Goal: Manage account settings

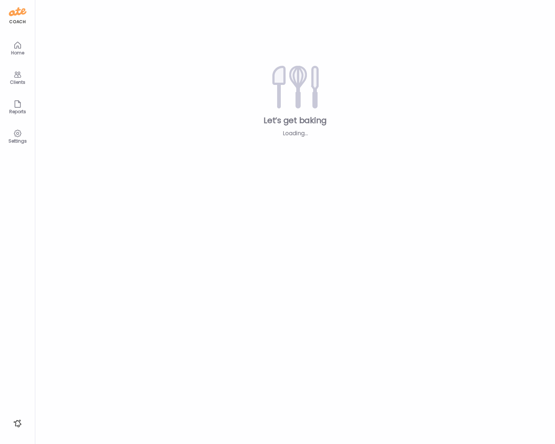
type input "**********"
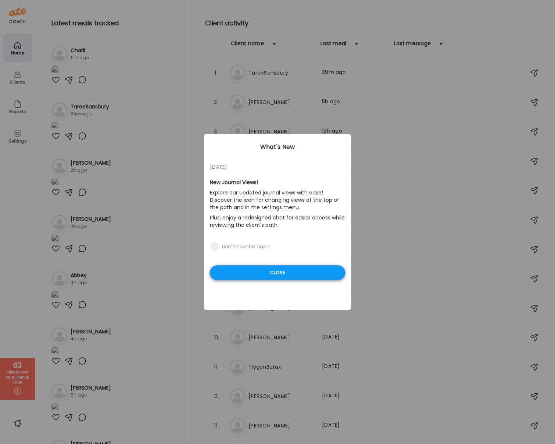
type input "**********"
click at [270, 268] on div "Close" at bounding box center [277, 272] width 135 height 15
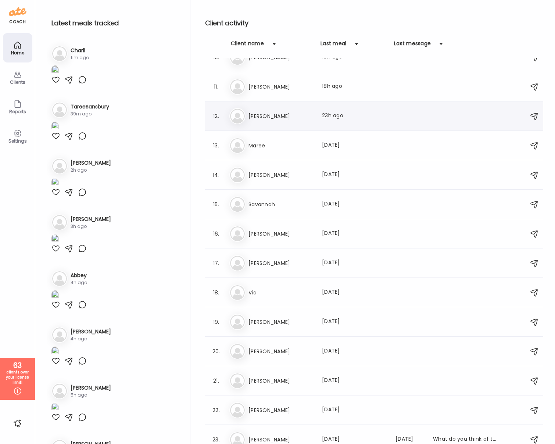
scroll to position [280, 0]
click at [17, 75] on icon at bounding box center [17, 74] width 9 height 9
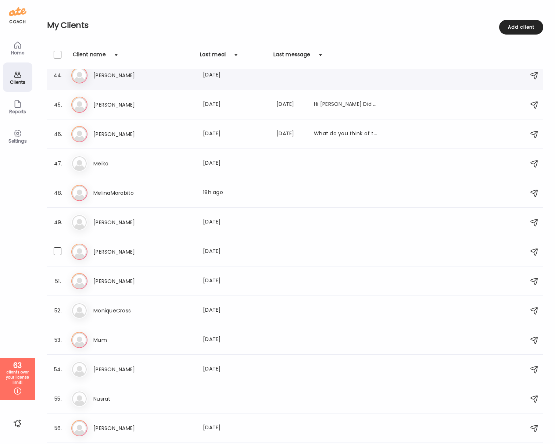
scroll to position [1168, 0]
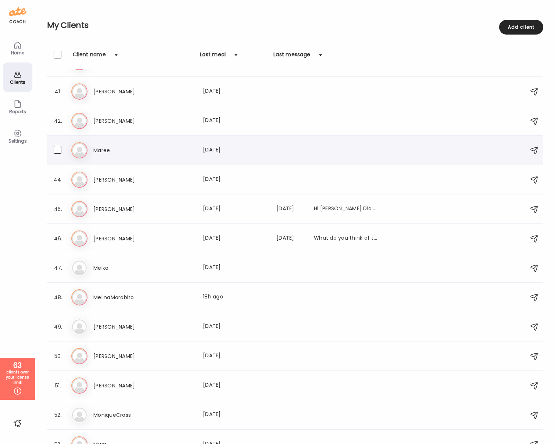
click at [112, 146] on h3 "Maree" at bounding box center [125, 150] width 65 height 9
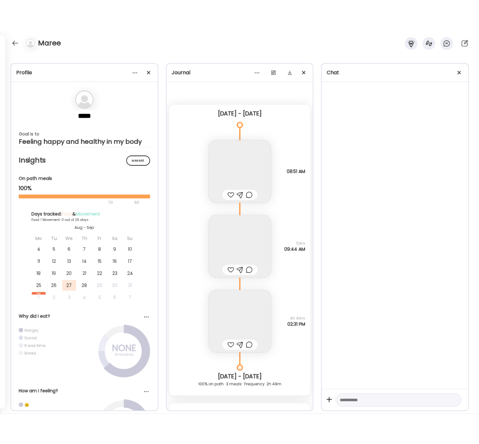
scroll to position [2380, 0]
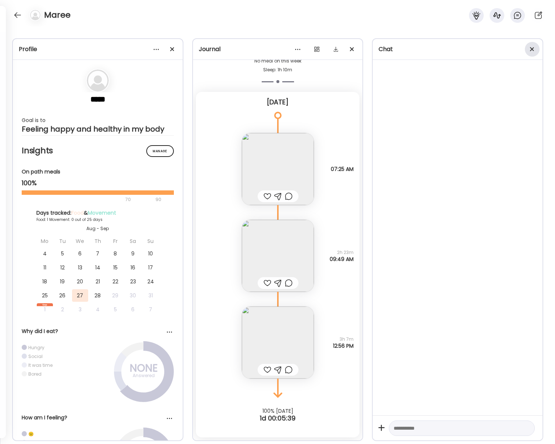
click at [529, 49] on div at bounding box center [532, 49] width 15 height 15
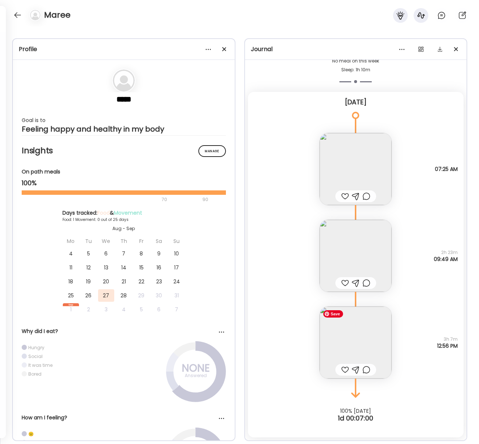
click at [338, 322] on img at bounding box center [356, 343] width 72 height 72
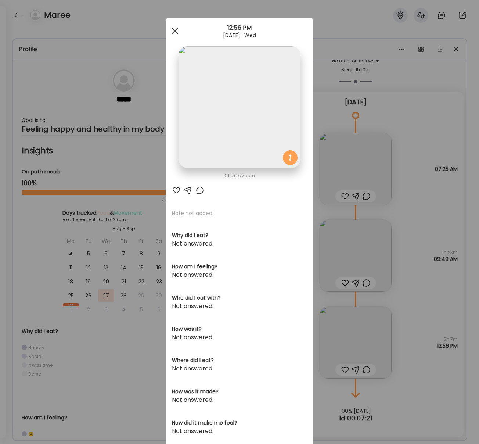
click at [176, 33] on div at bounding box center [175, 31] width 15 height 15
